Goal: Task Accomplishment & Management: Use online tool/utility

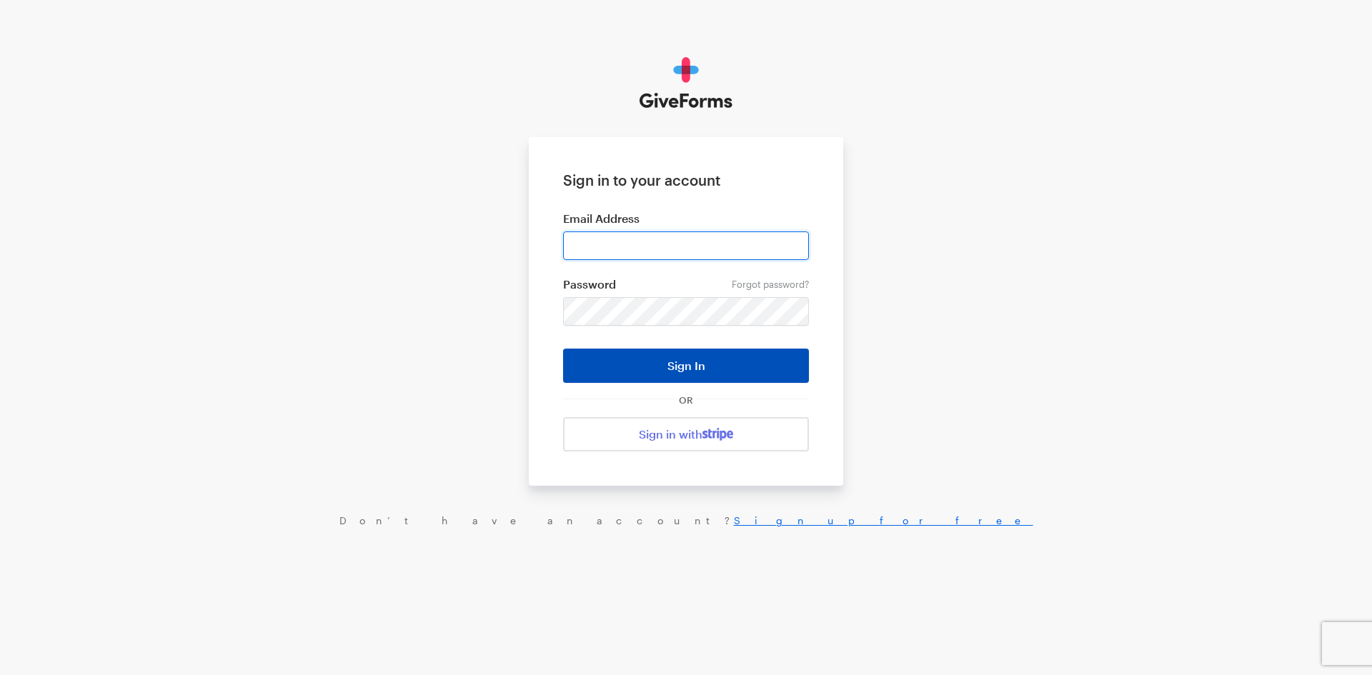
type input "[EMAIL_ADDRESS][DOMAIN_NAME]"
click at [688, 371] on button "Sign In" at bounding box center [686, 366] width 246 height 34
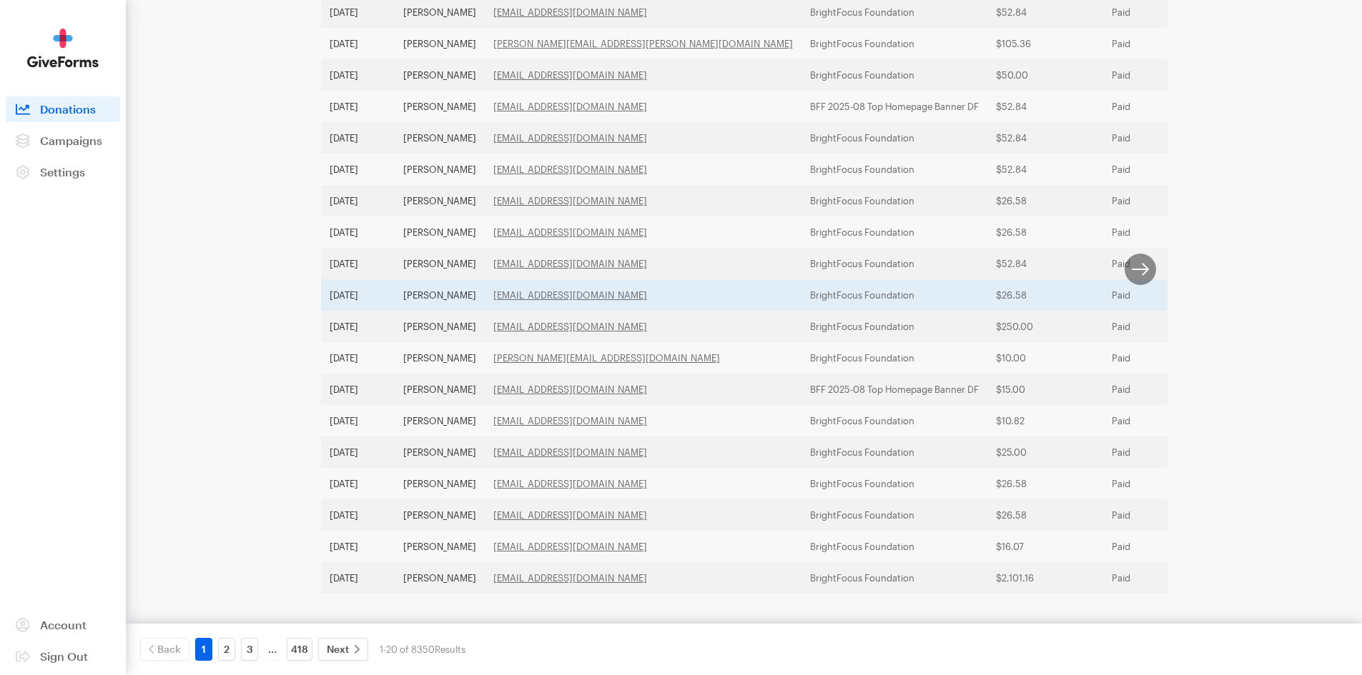
scroll to position [380, 0]
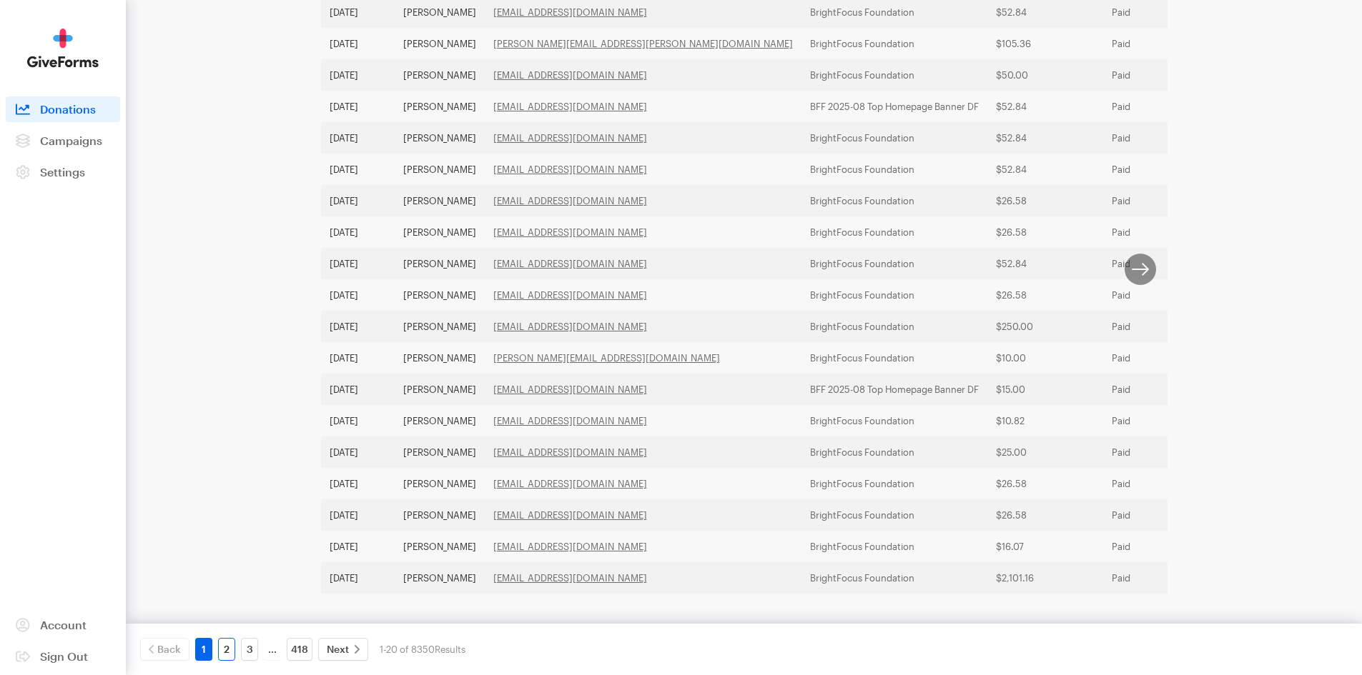
click at [227, 651] on link "2" at bounding box center [226, 649] width 17 height 23
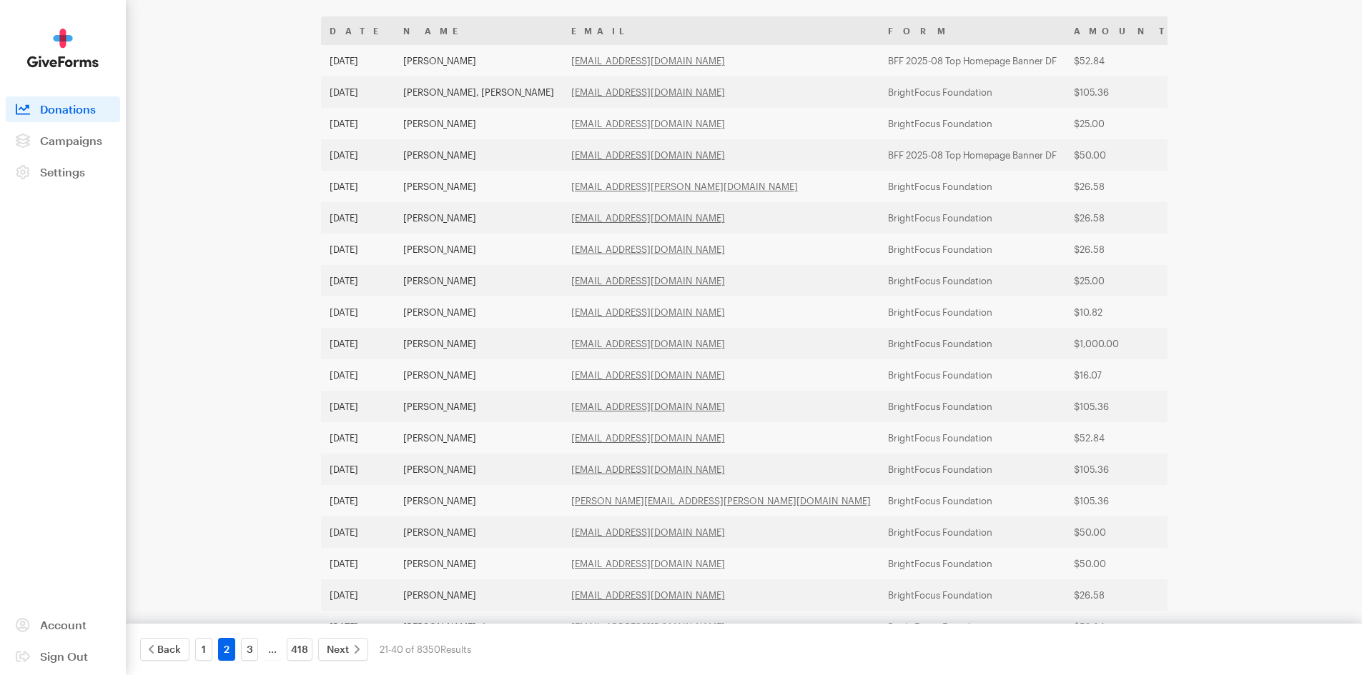
scroll to position [23, 0]
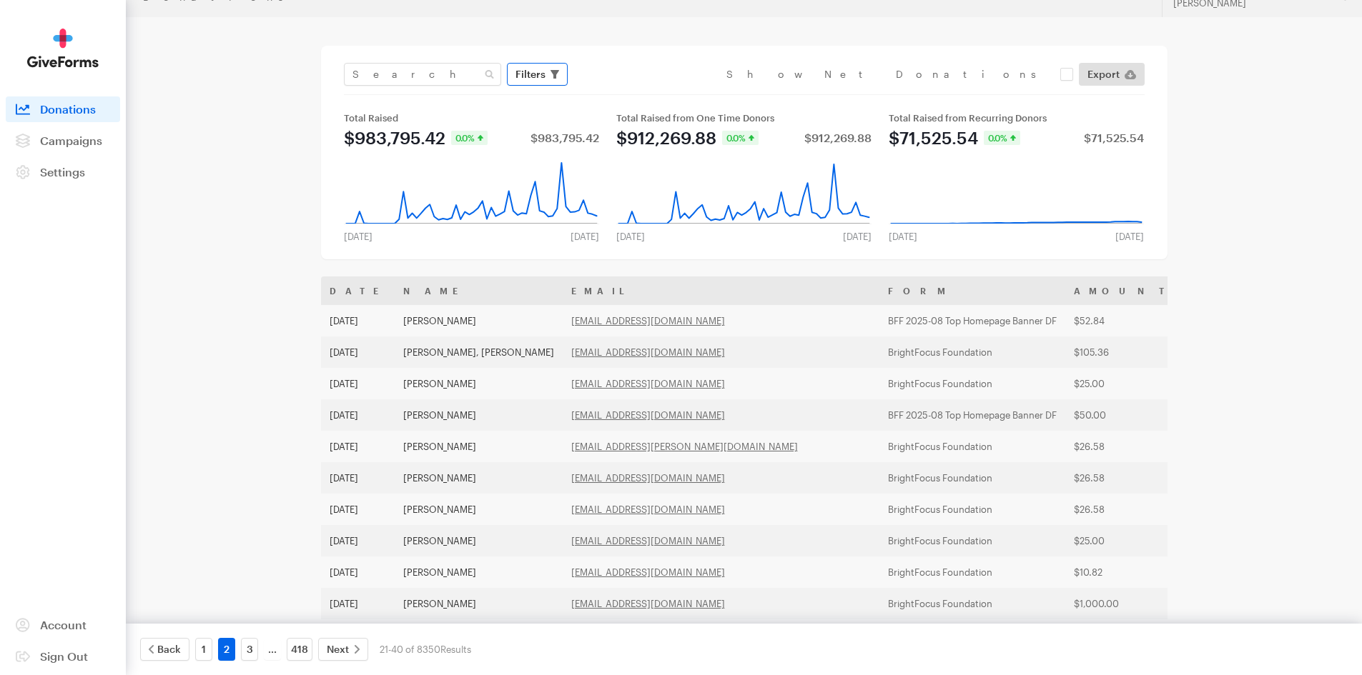
click at [547, 80] on button "Filters" at bounding box center [537, 74] width 61 height 23
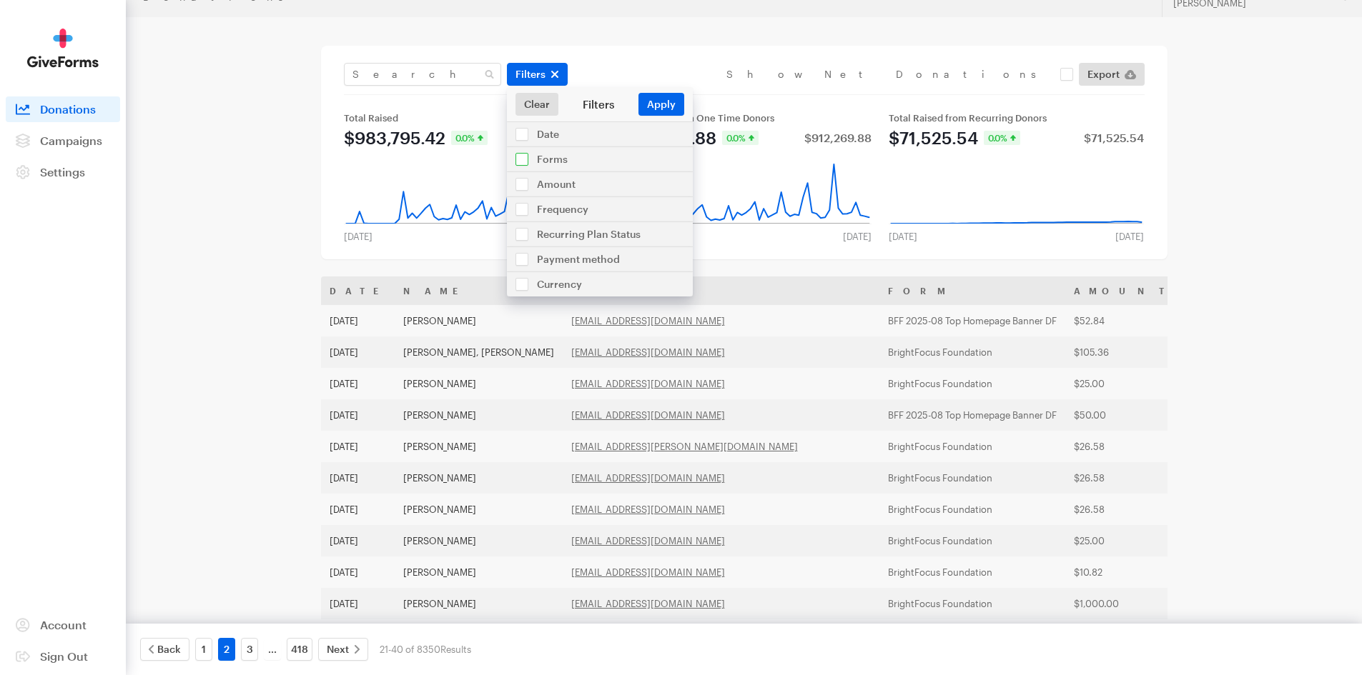
click at [550, 162] on input "checkbox" at bounding box center [600, 159] width 186 height 24
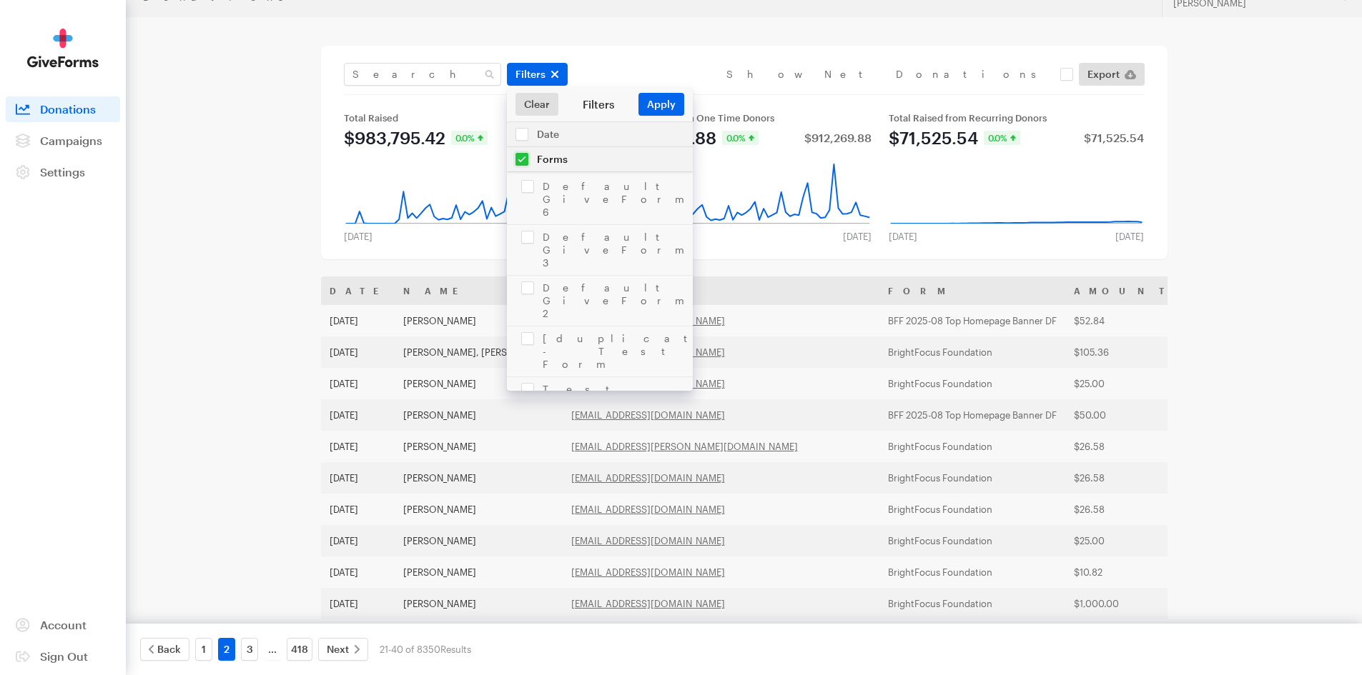
click at [525, 156] on input "checkbox" at bounding box center [600, 159] width 186 height 24
checkbox input "false"
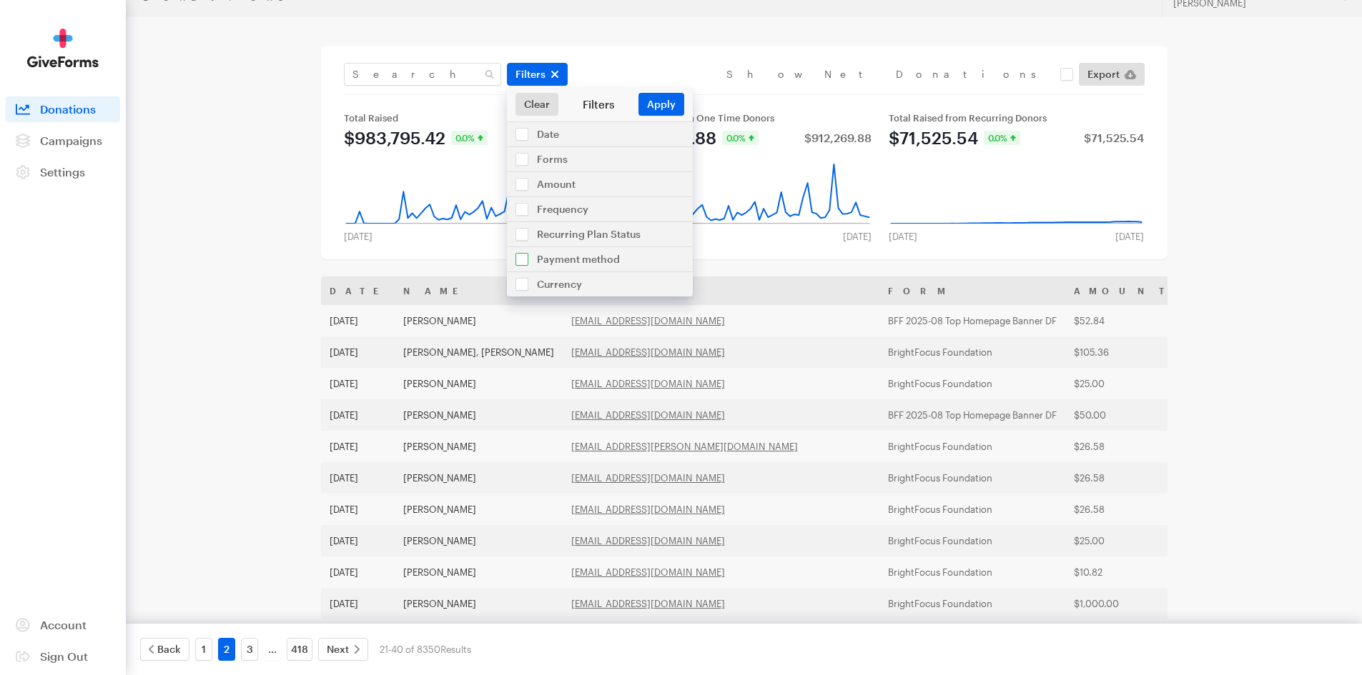
click at [585, 263] on input "checkbox" at bounding box center [600, 259] width 186 height 24
checkbox input "true"
click at [571, 294] on select "All Online Payments Visa MasterCard American Express Discover PayPal ACH Bank T…" at bounding box center [599, 291] width 157 height 23
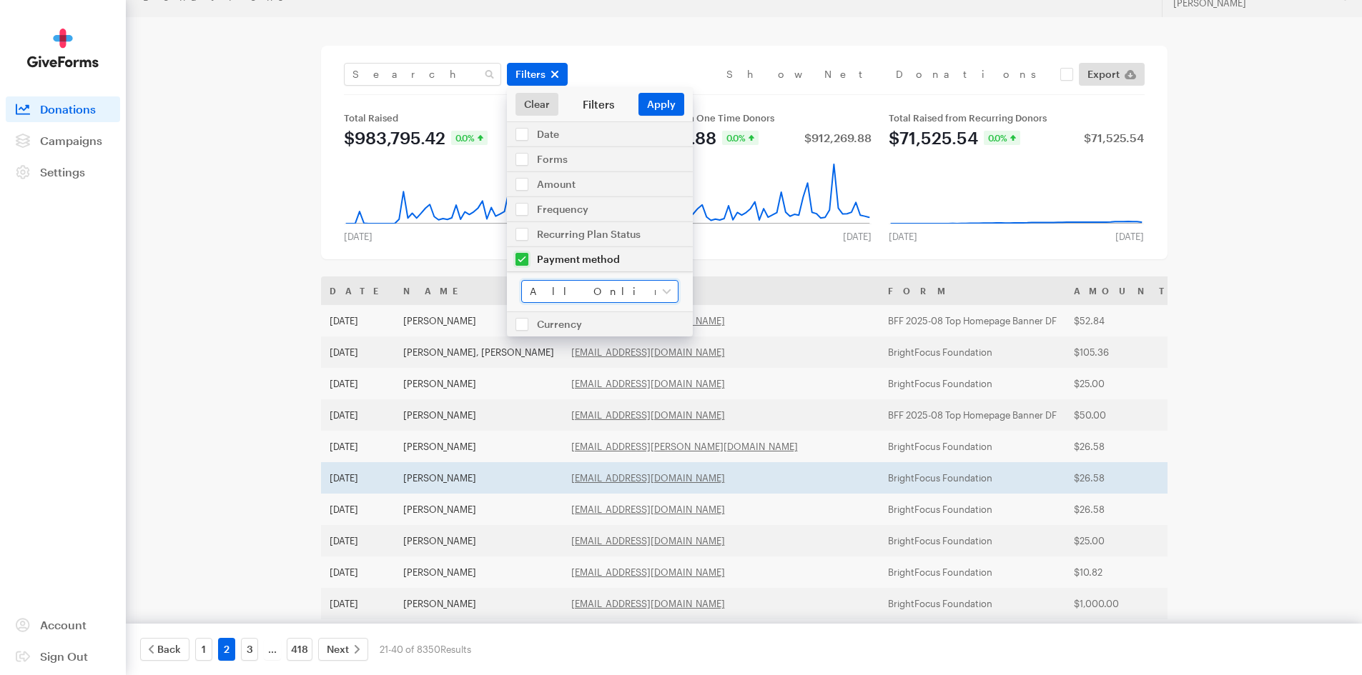
select select "daf"
click at [521, 280] on select "All Online Payments Visa MasterCard American Express Discover PayPal ACH Bank T…" at bounding box center [599, 291] width 157 height 23
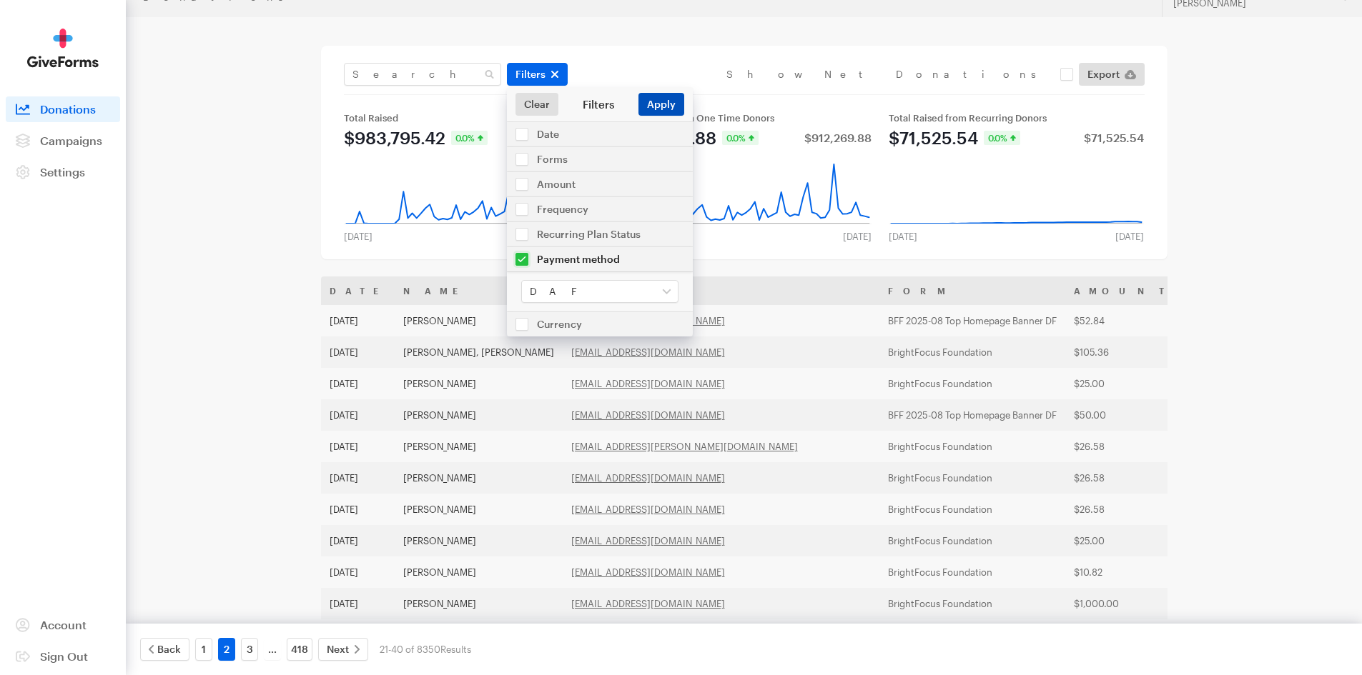
click at [662, 108] on button "Apply" at bounding box center [661, 104] width 46 height 23
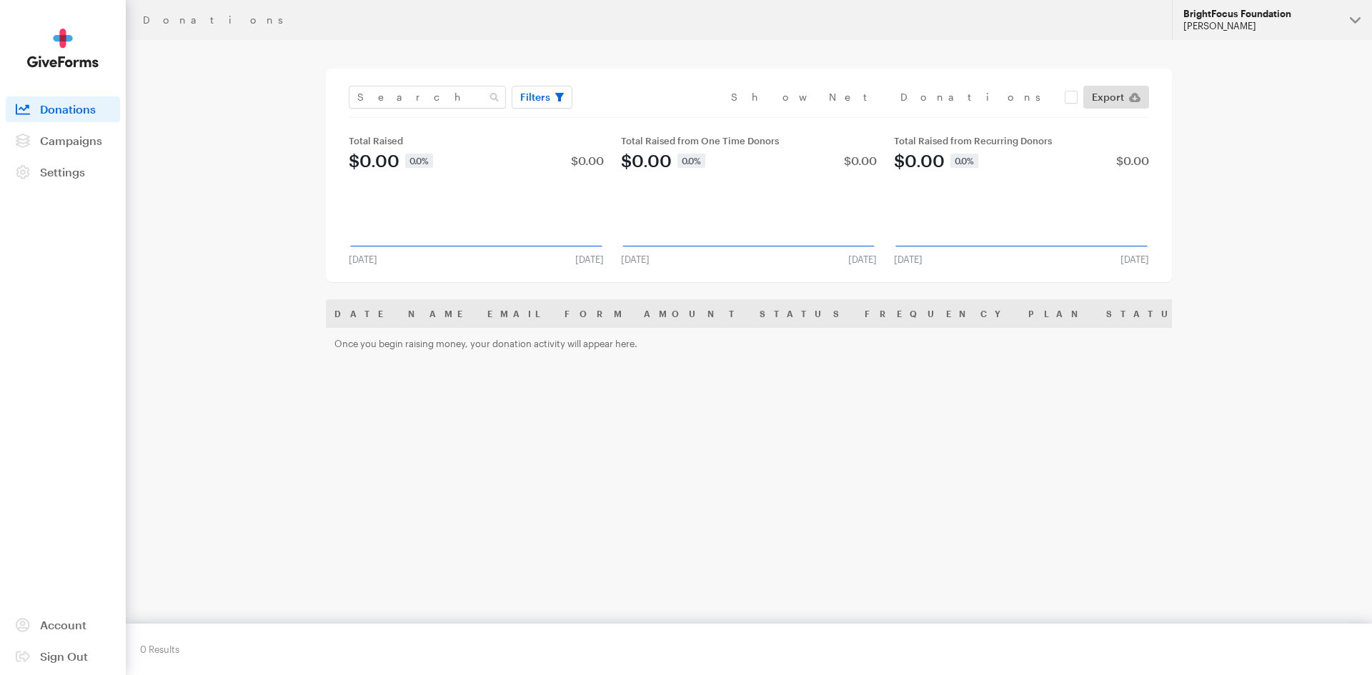
click at [1244, 19] on div "BrightFocus Foundation" at bounding box center [1261, 14] width 155 height 12
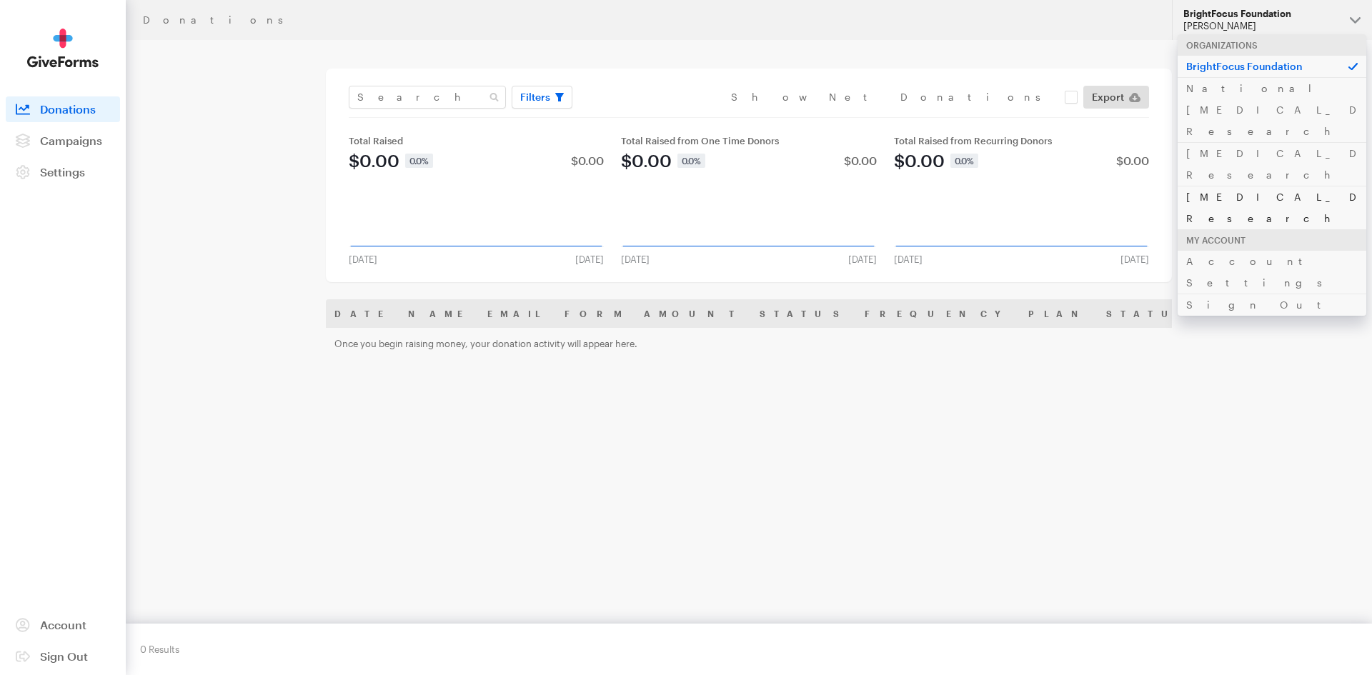
click at [1239, 186] on link "[MEDICAL_DATA] Research" at bounding box center [1272, 208] width 189 height 44
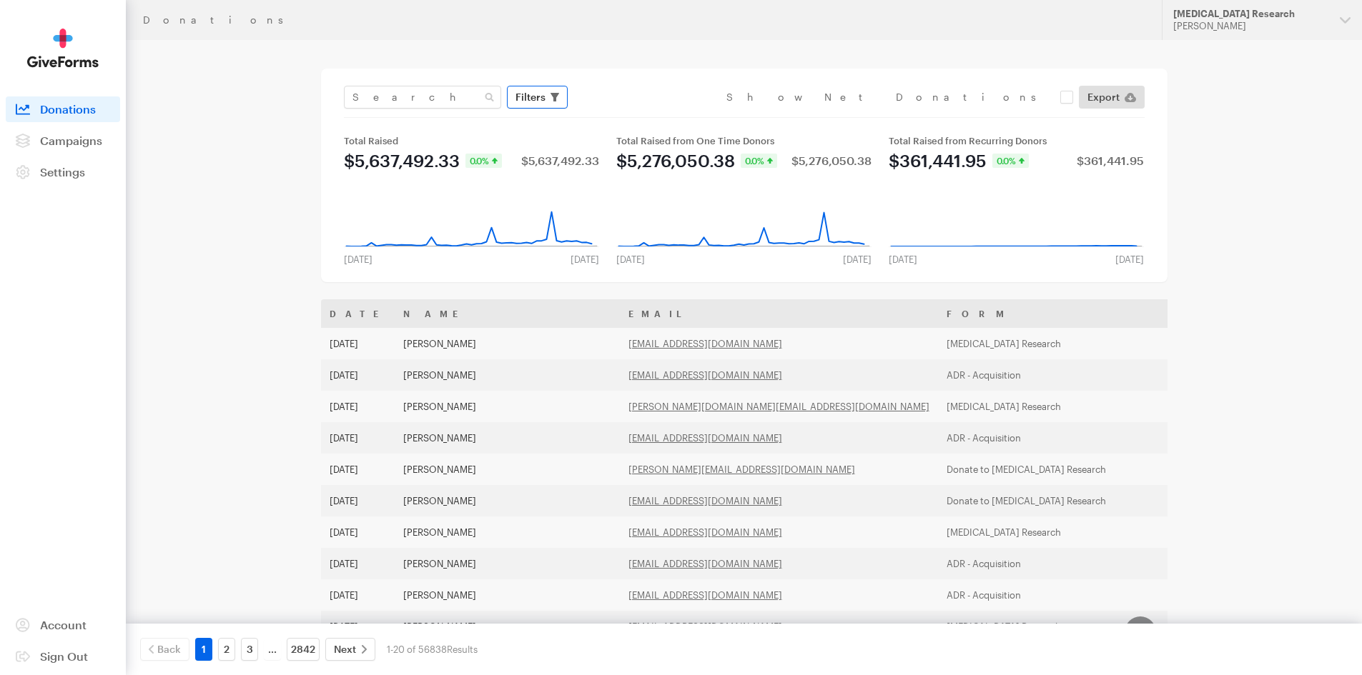
click at [536, 96] on span "Filters" at bounding box center [530, 97] width 30 height 17
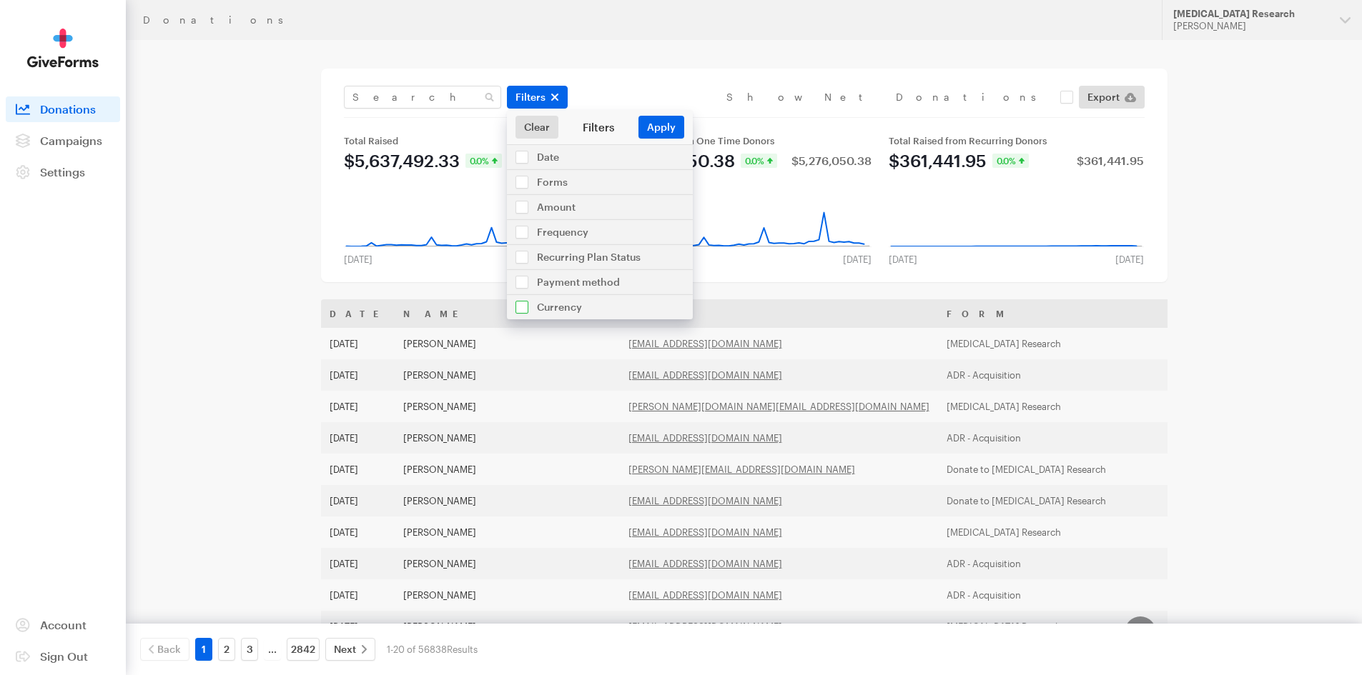
click at [550, 309] on input "checkbox" at bounding box center [600, 307] width 186 height 24
checkbox input "true"
click at [580, 343] on select "$USD | US Dollar C$CAD | Canadian Dollars A$AUD | Australian Dollar £GBP | Brit…" at bounding box center [599, 339] width 157 height 23
click at [576, 285] on input "checkbox" at bounding box center [600, 282] width 186 height 24
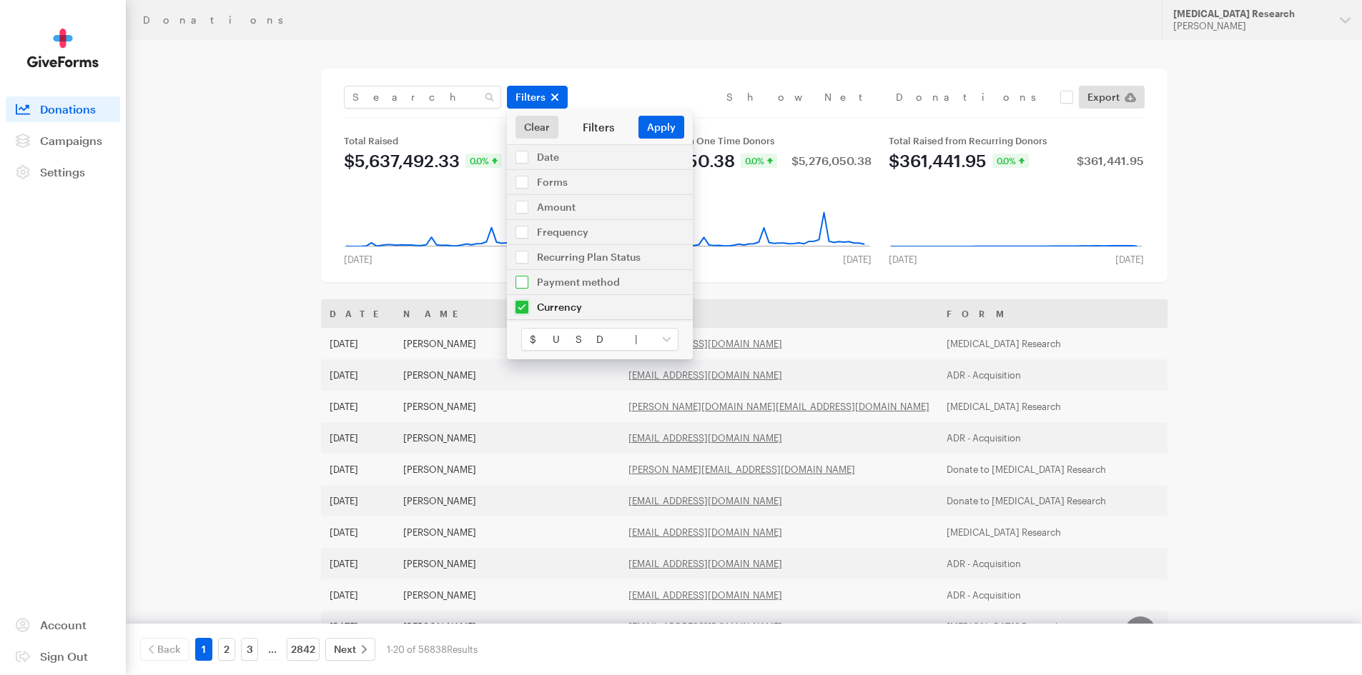
checkbox input "true"
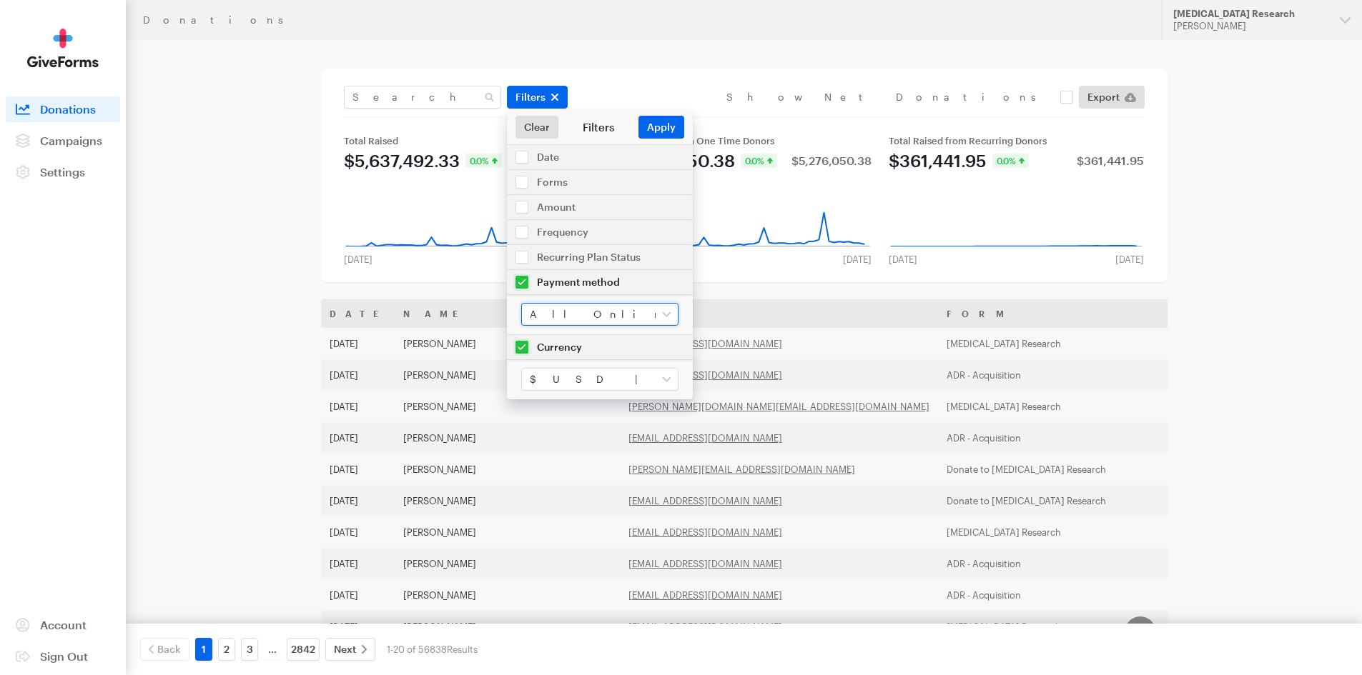
click at [580, 309] on select "All Online Payments Visa MasterCard American Express Discover PayPal ACH Bank T…" at bounding box center [599, 314] width 157 height 23
select select "daf"
click at [521, 303] on select "All Online Payments Visa MasterCard American Express Discover PayPal ACH Bank T…" at bounding box center [599, 314] width 157 height 23
click at [673, 131] on button "Apply" at bounding box center [661, 127] width 46 height 23
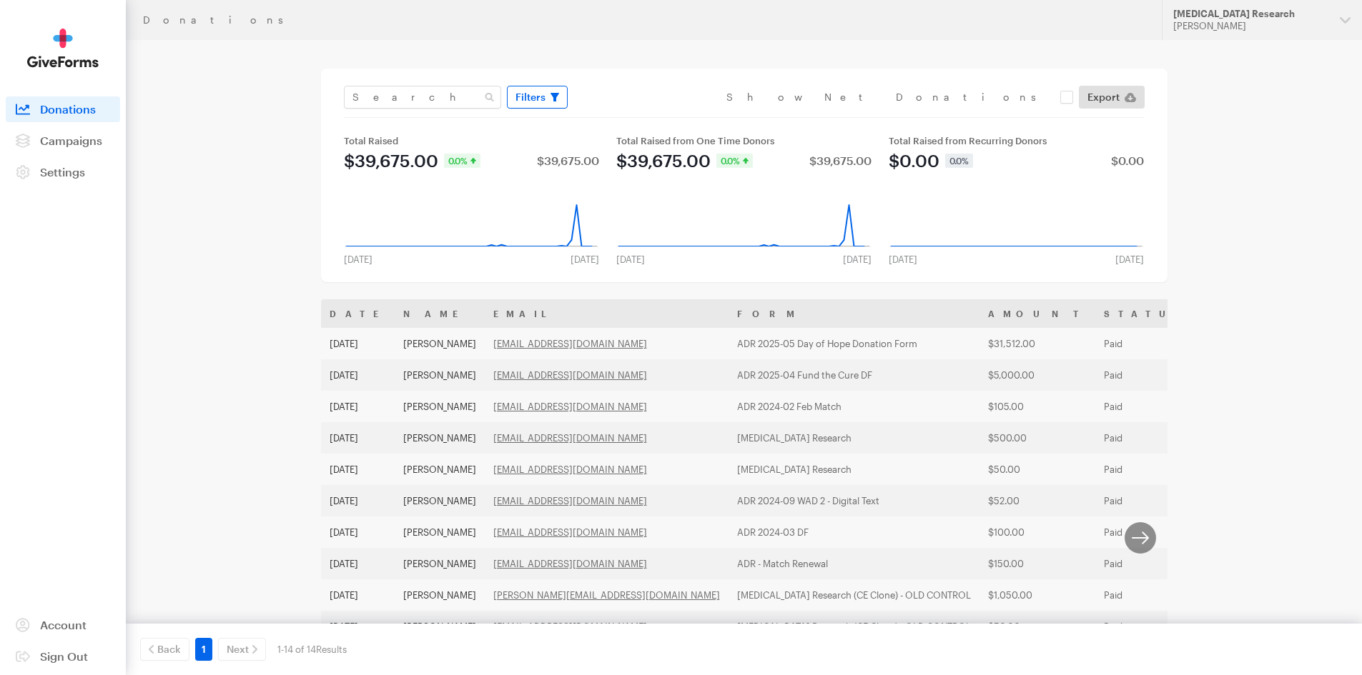
click at [535, 93] on span "Filters" at bounding box center [530, 97] width 30 height 17
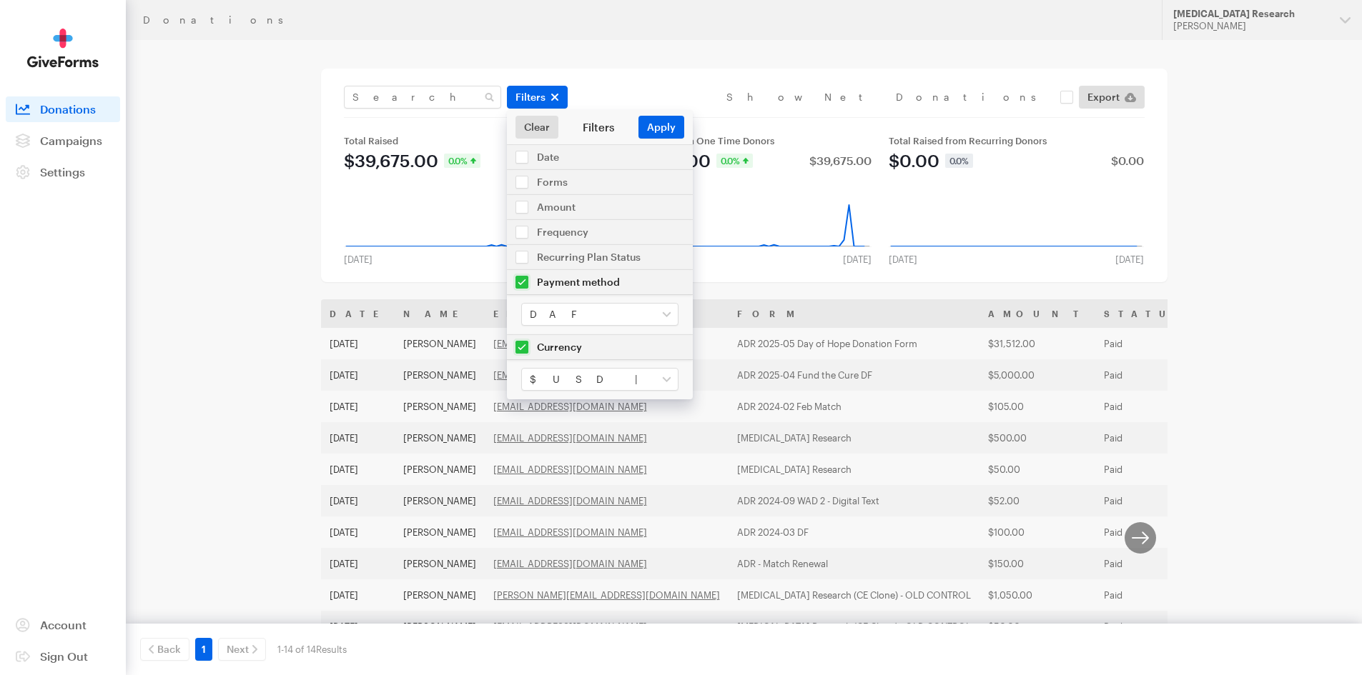
click at [522, 279] on input "checkbox" at bounding box center [600, 282] width 186 height 24
checkbox input "false"
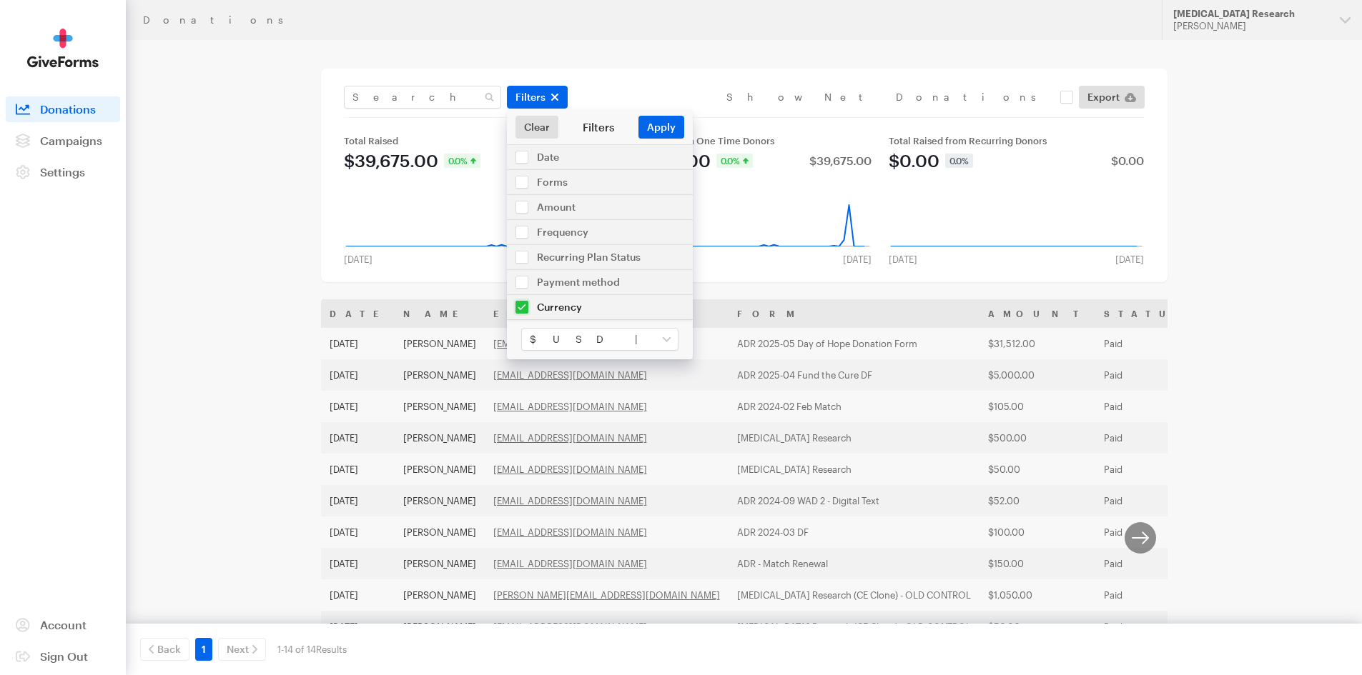
click at [522, 308] on input "checkbox" at bounding box center [600, 307] width 186 height 24
checkbox input "false"
click at [553, 207] on input "checkbox" at bounding box center [600, 207] width 186 height 24
checkbox input "true"
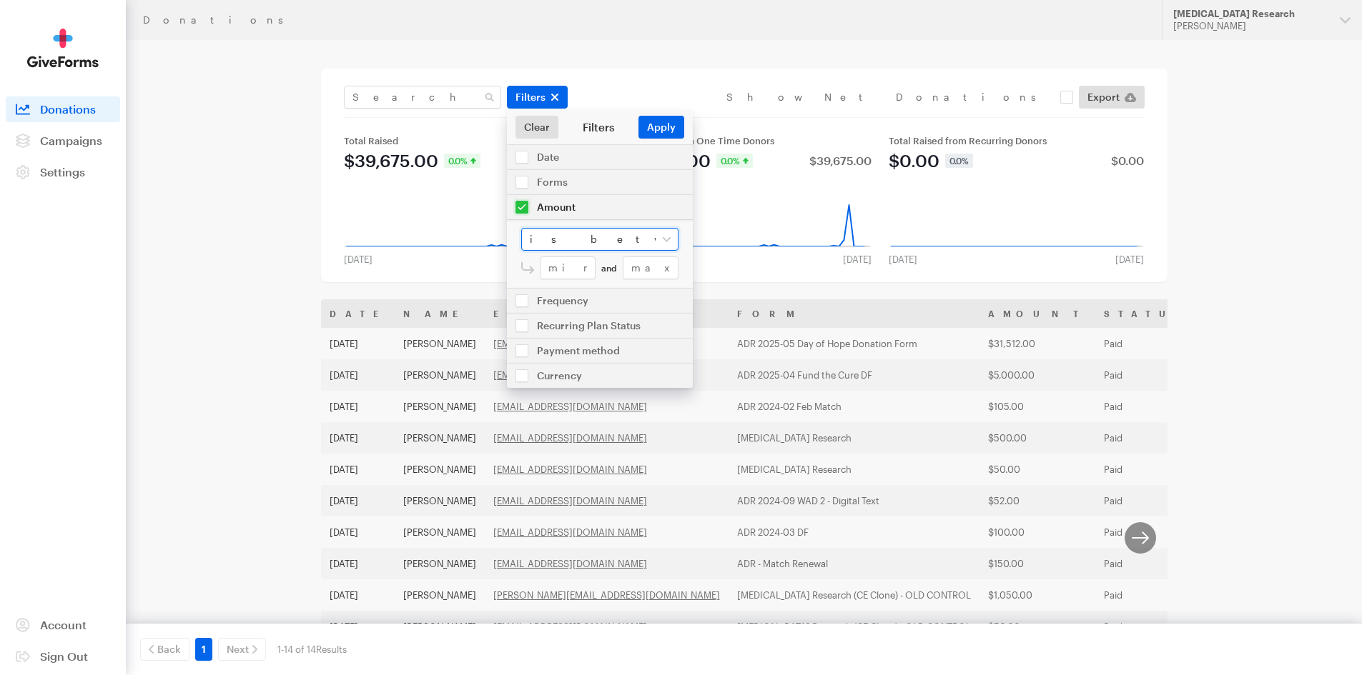
click at [570, 235] on select "is between is less than is greater than is equal to" at bounding box center [599, 239] width 157 height 23
select select "greater"
click at [521, 228] on select "is between is less than is greater than is equal to" at bounding box center [599, 239] width 157 height 23
click at [582, 266] on input "number" at bounding box center [609, 268] width 139 height 23
type input "999"
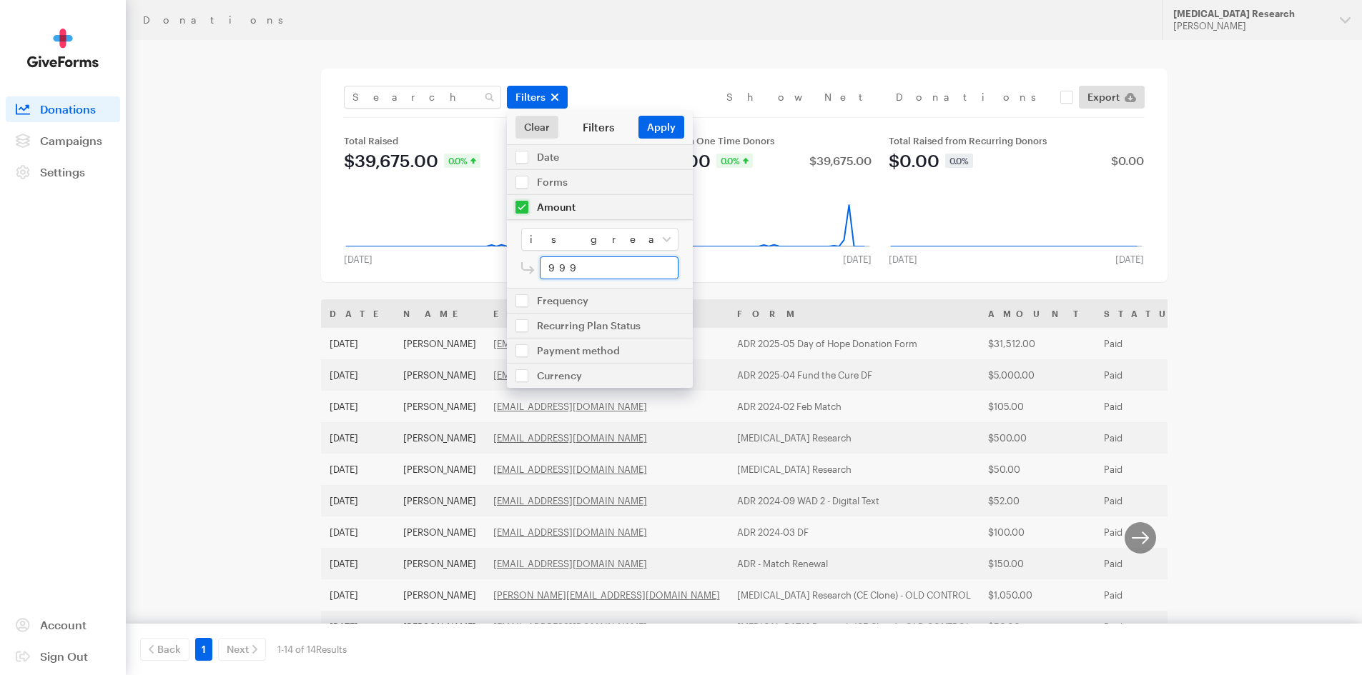
click at [638, 116] on button "Apply" at bounding box center [661, 127] width 46 height 23
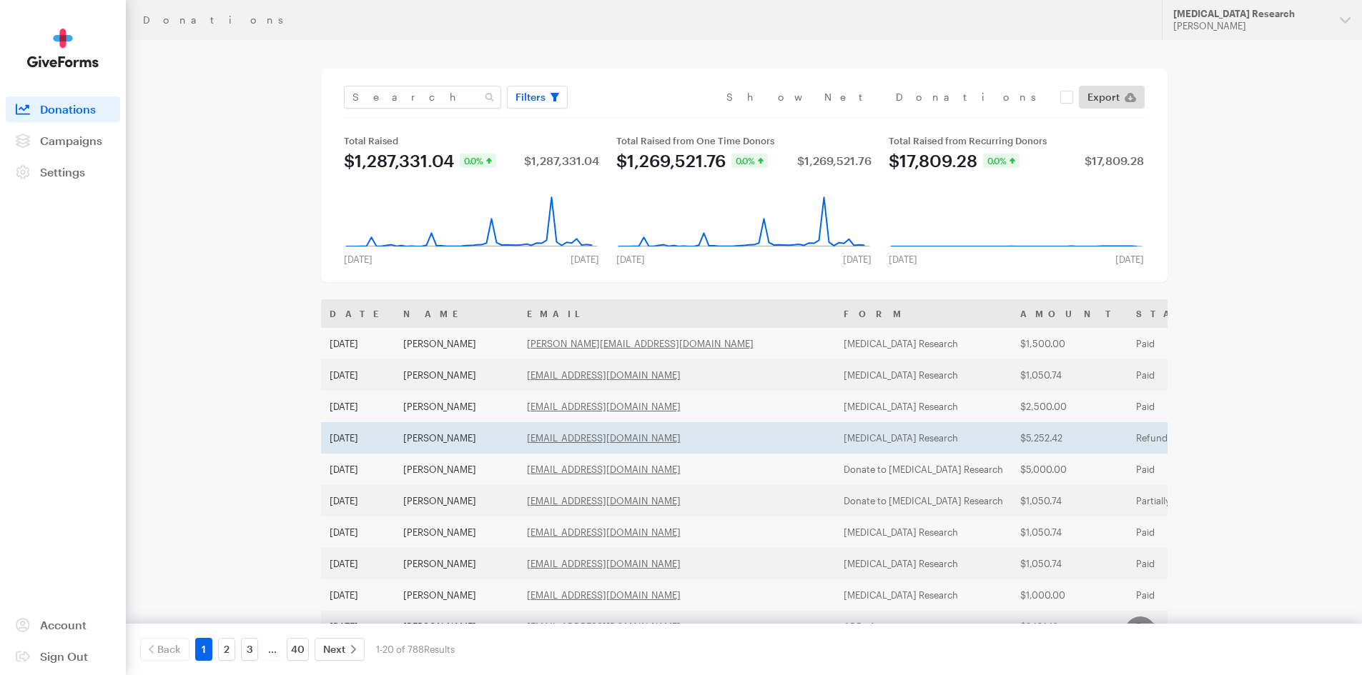
click at [377, 435] on td "[DATE]" at bounding box center [358, 437] width 74 height 31
